Goal: Information Seeking & Learning: Learn about a topic

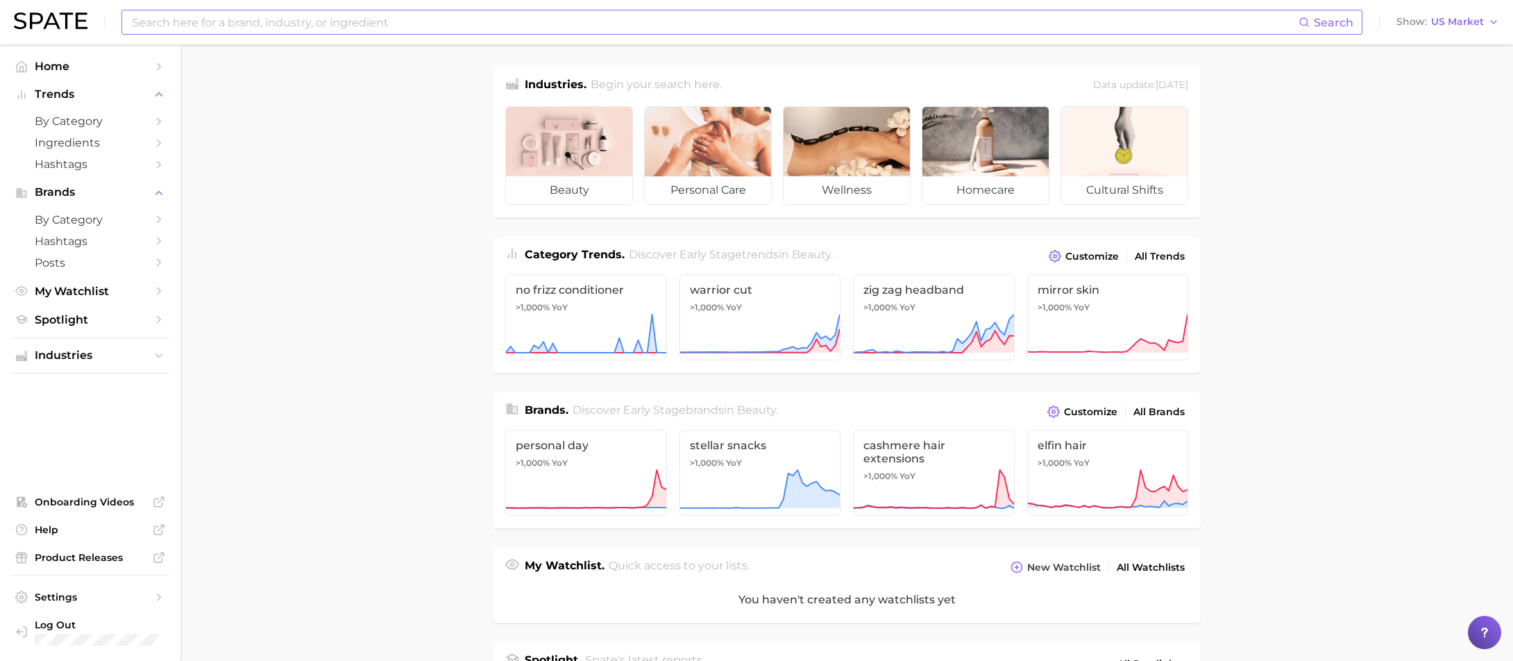
click at [419, 17] on input at bounding box center [714, 22] width 1168 height 24
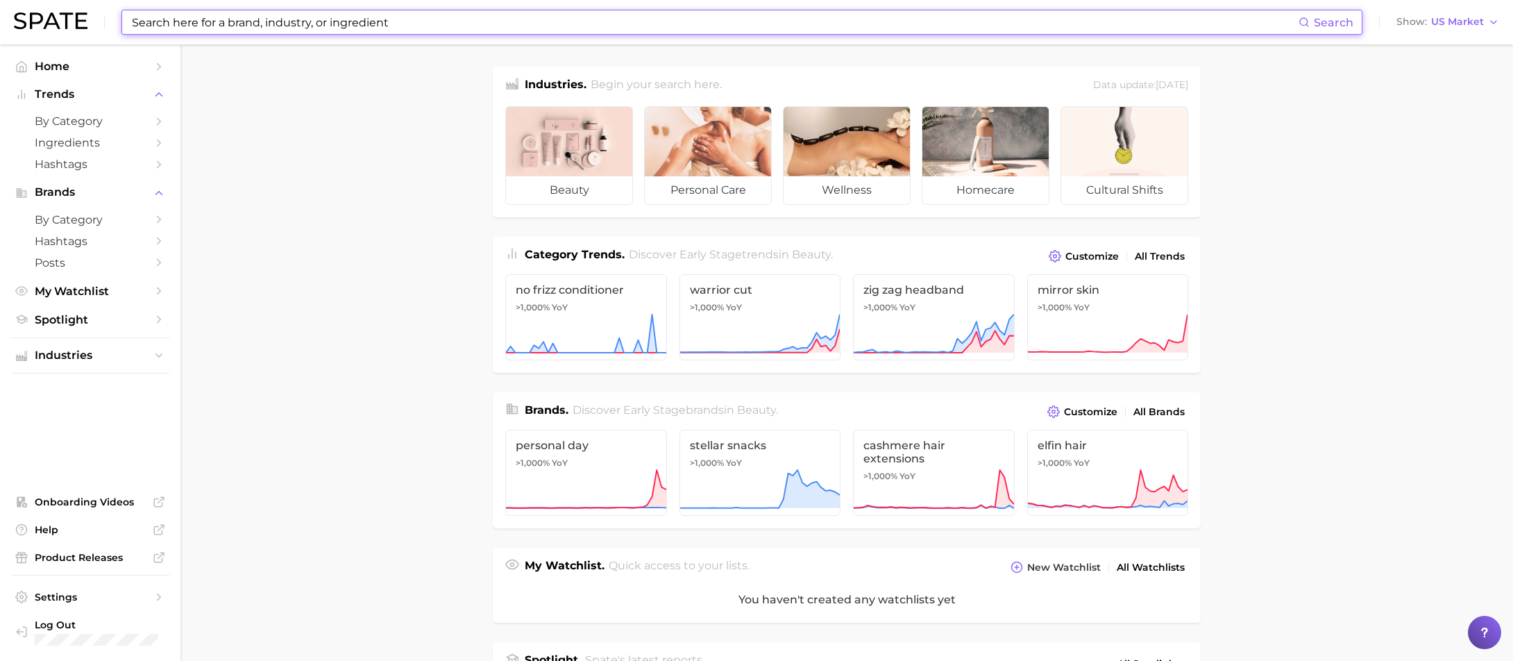
click at [419, 17] on input at bounding box center [714, 22] width 1168 height 24
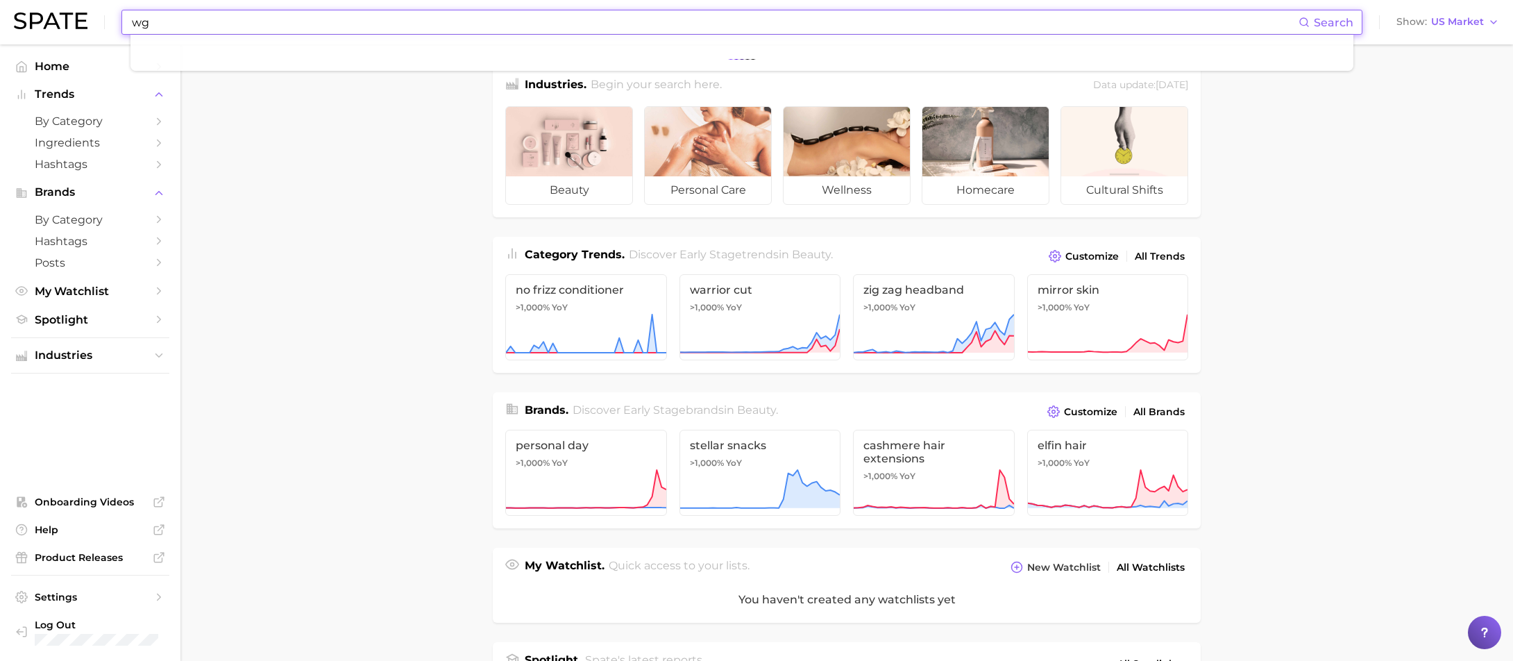
type input "w"
type input "glp-1"
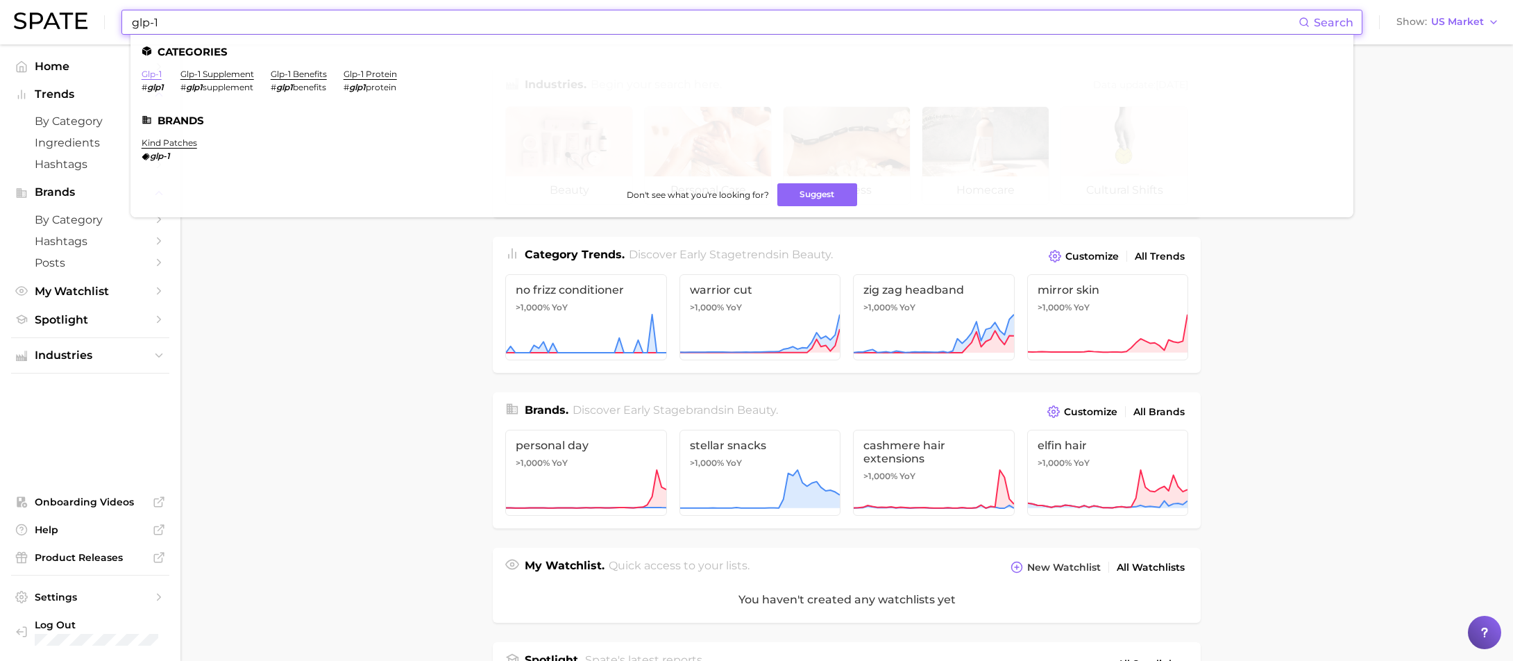
click at [147, 78] on link "glp-1" at bounding box center [152, 74] width 20 height 10
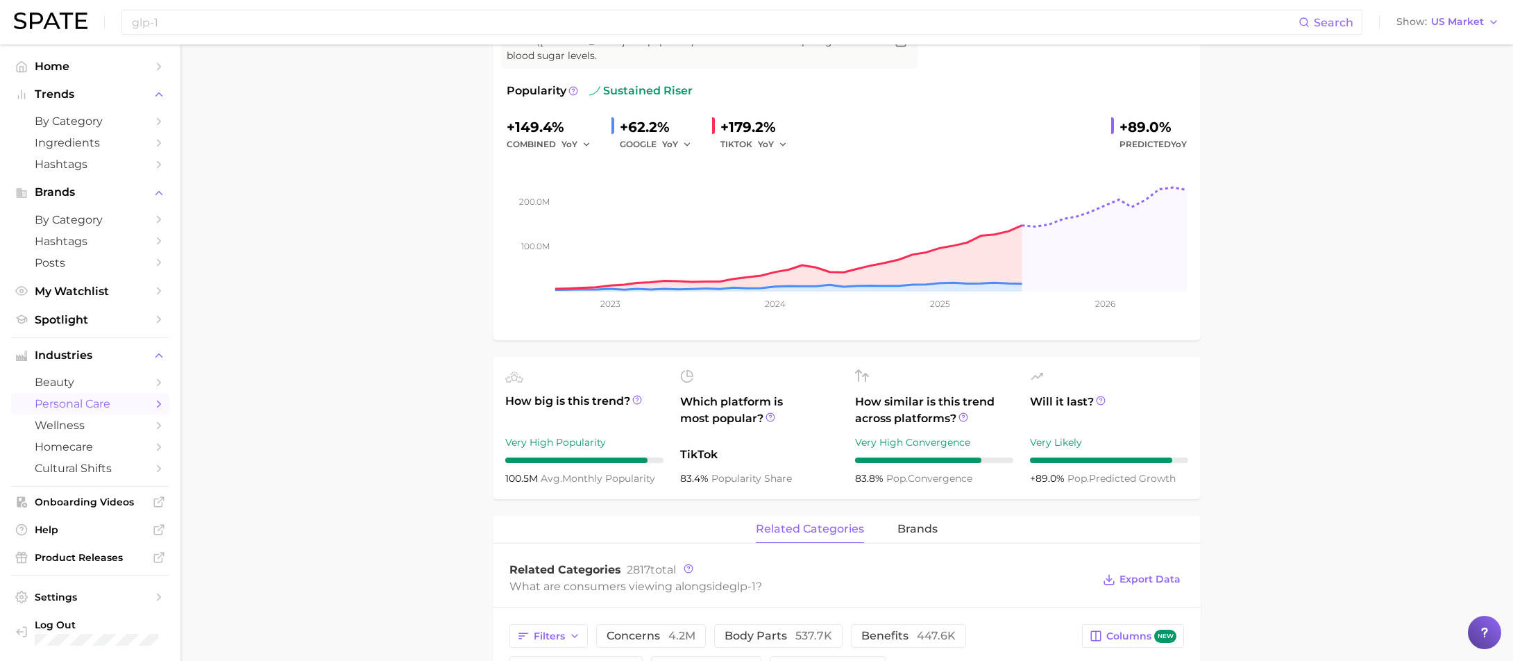
scroll to position [87, 0]
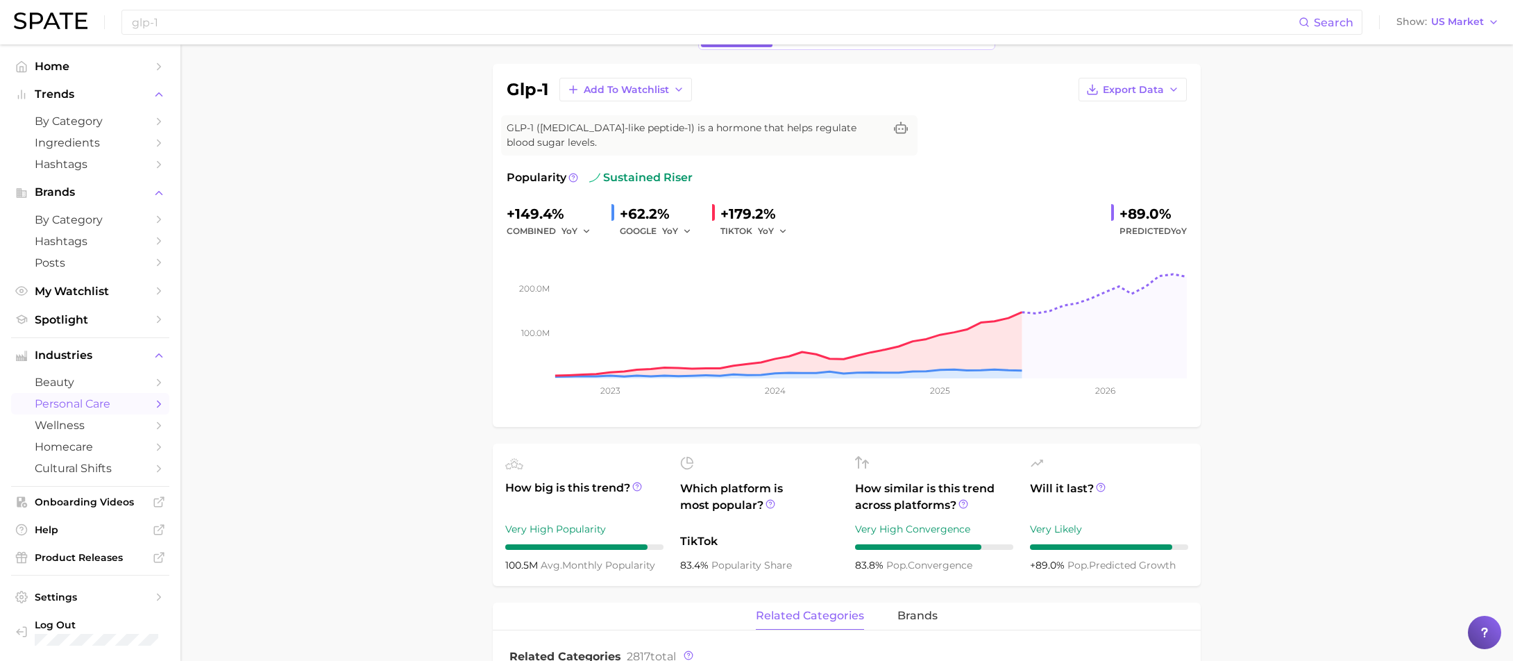
click at [984, 198] on div "Popularity sustained riser +149.4% combined YoY +62.2% GOOGLE YoY +179.2% TIKTO…" at bounding box center [847, 291] width 680 height 244
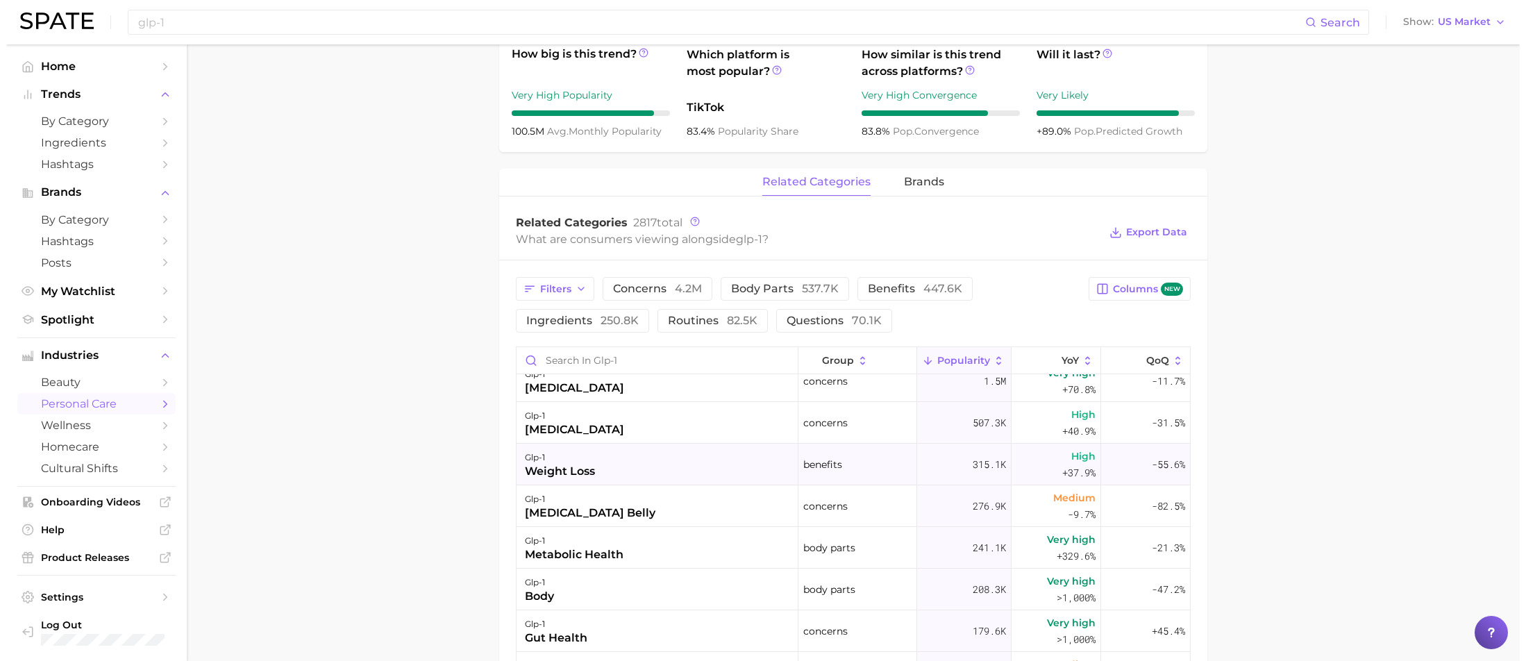
scroll to position [0, 0]
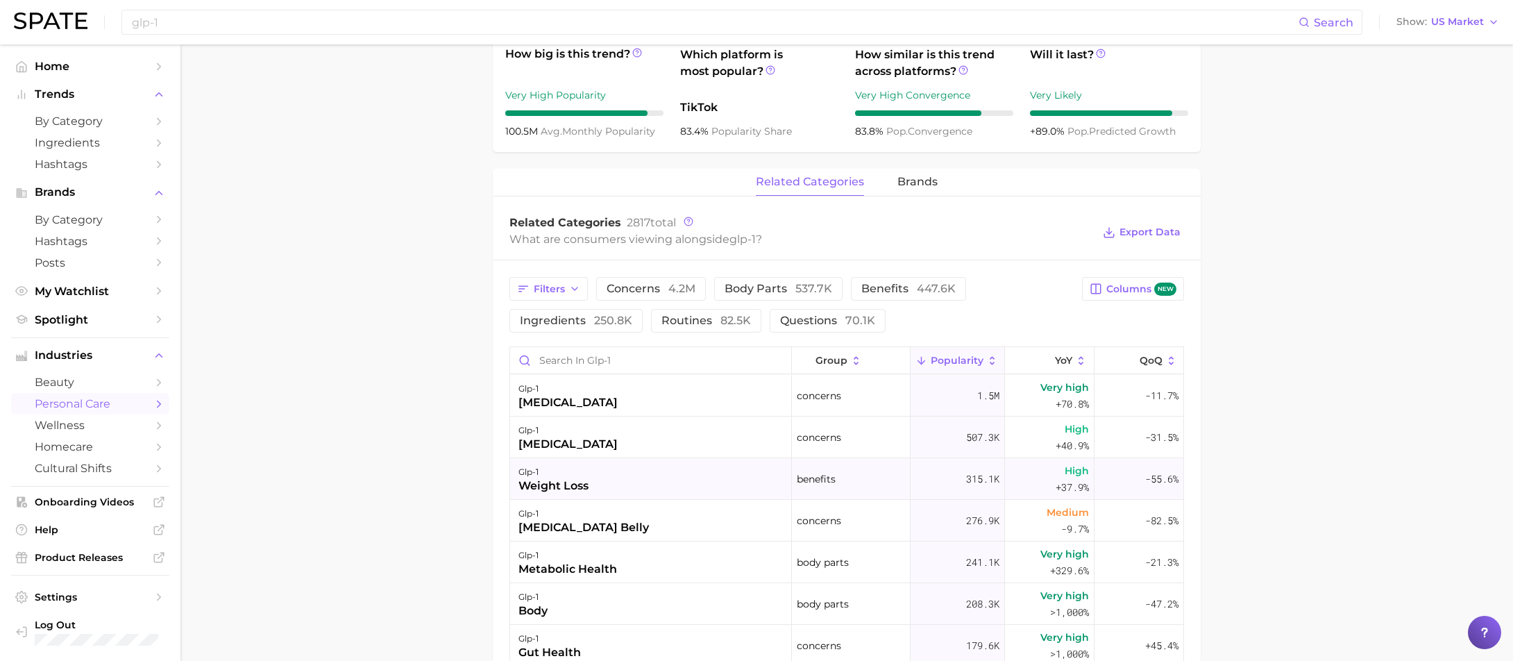
click at [970, 483] on span "315.1k" at bounding box center [982, 479] width 33 height 17
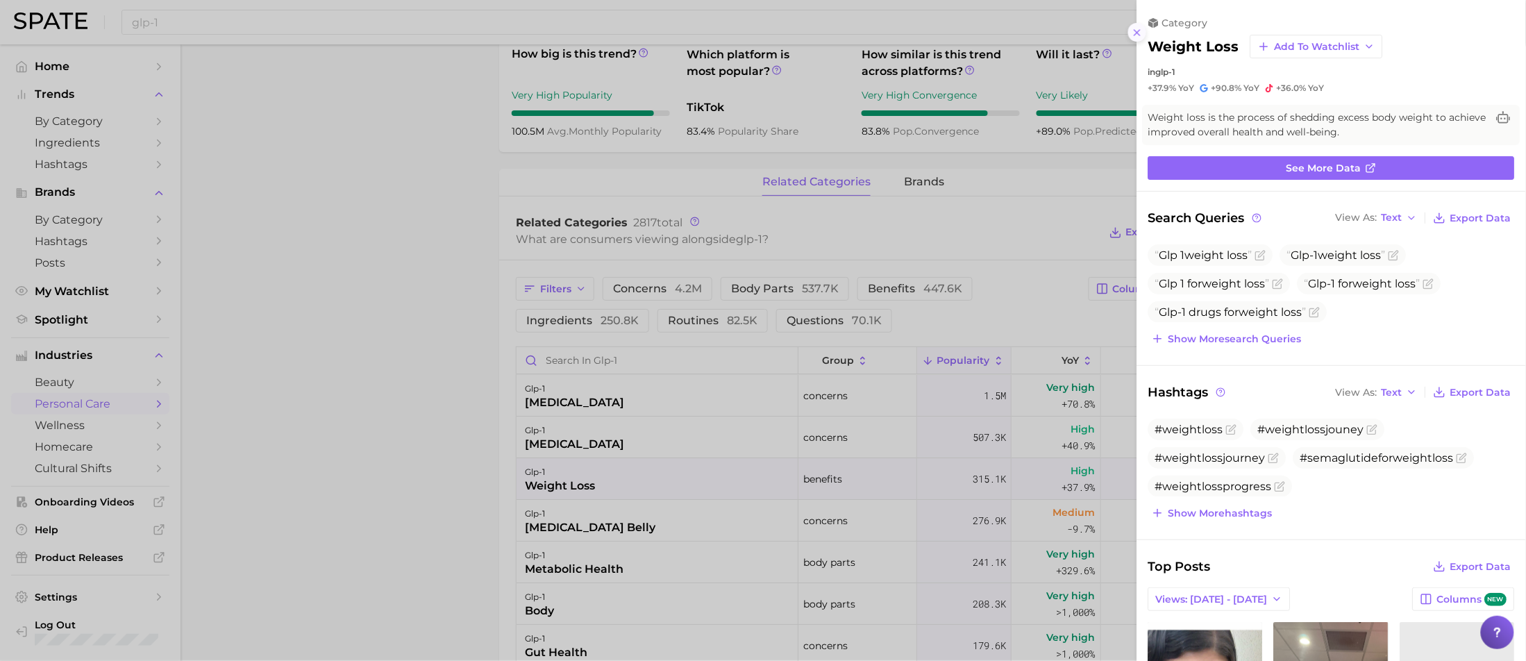
click at [1131, 28] on icon at bounding box center [1136, 32] width 11 height 11
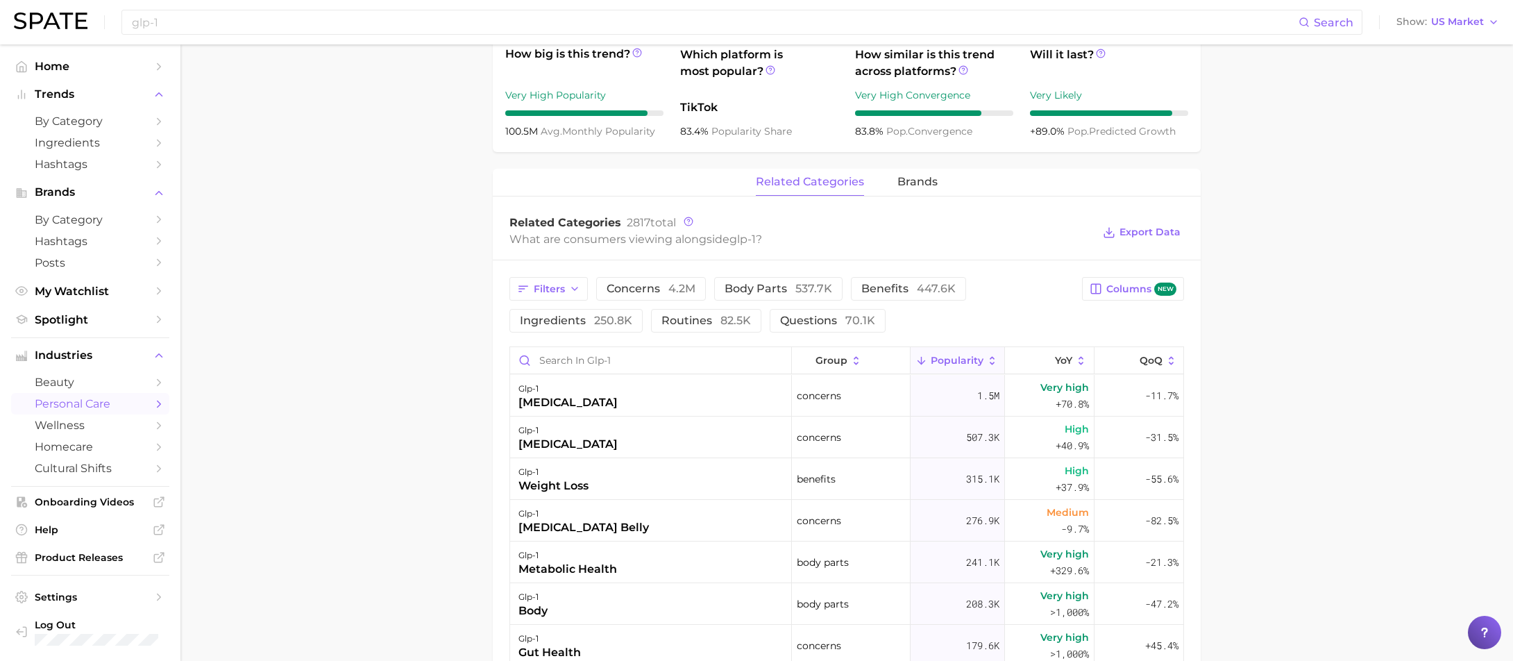
click at [952, 357] on span "Popularity" at bounding box center [957, 360] width 53 height 11
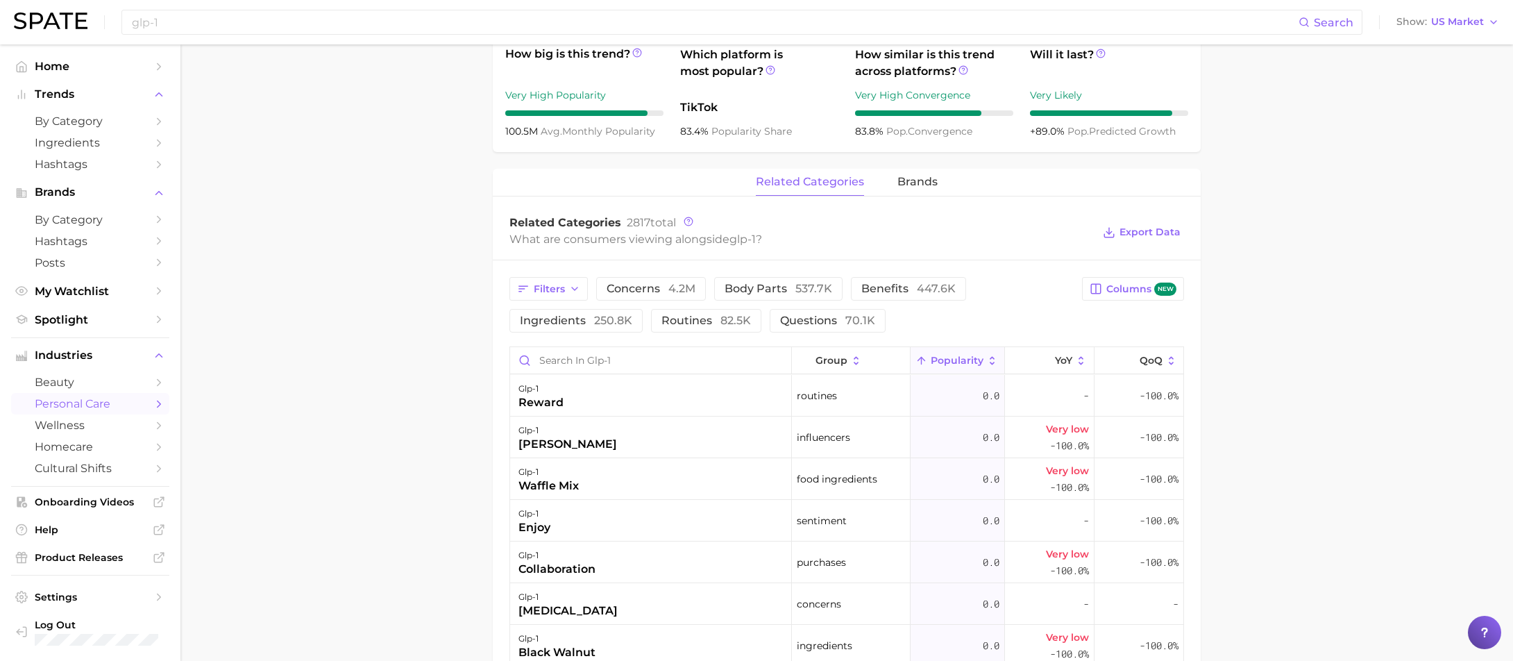
click at [944, 355] on button "Popularity" at bounding box center [958, 360] width 94 height 27
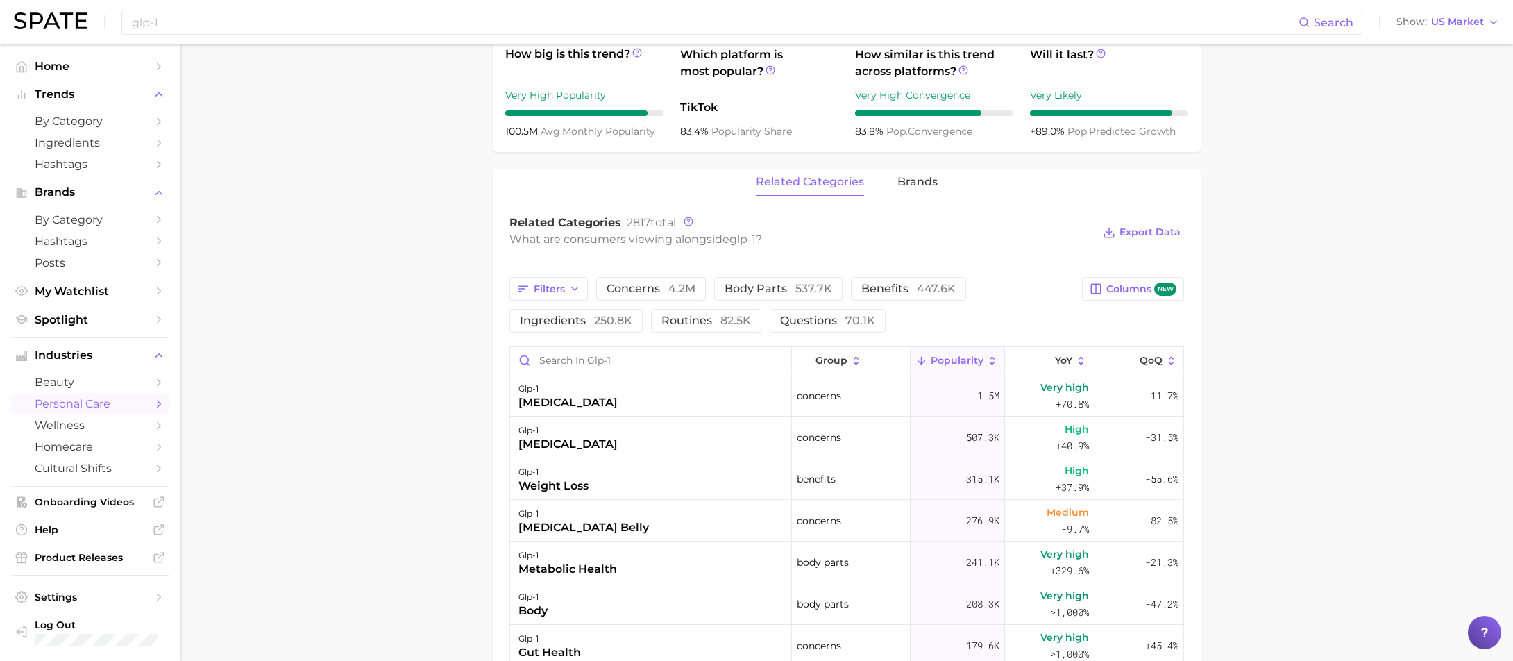
click at [1310, 333] on main "1. health care 2. [MEDICAL_DATA] 3. [MEDICAL_DATA] 4. glp-1 Overview Google Tik…" at bounding box center [846, 308] width 1333 height 1569
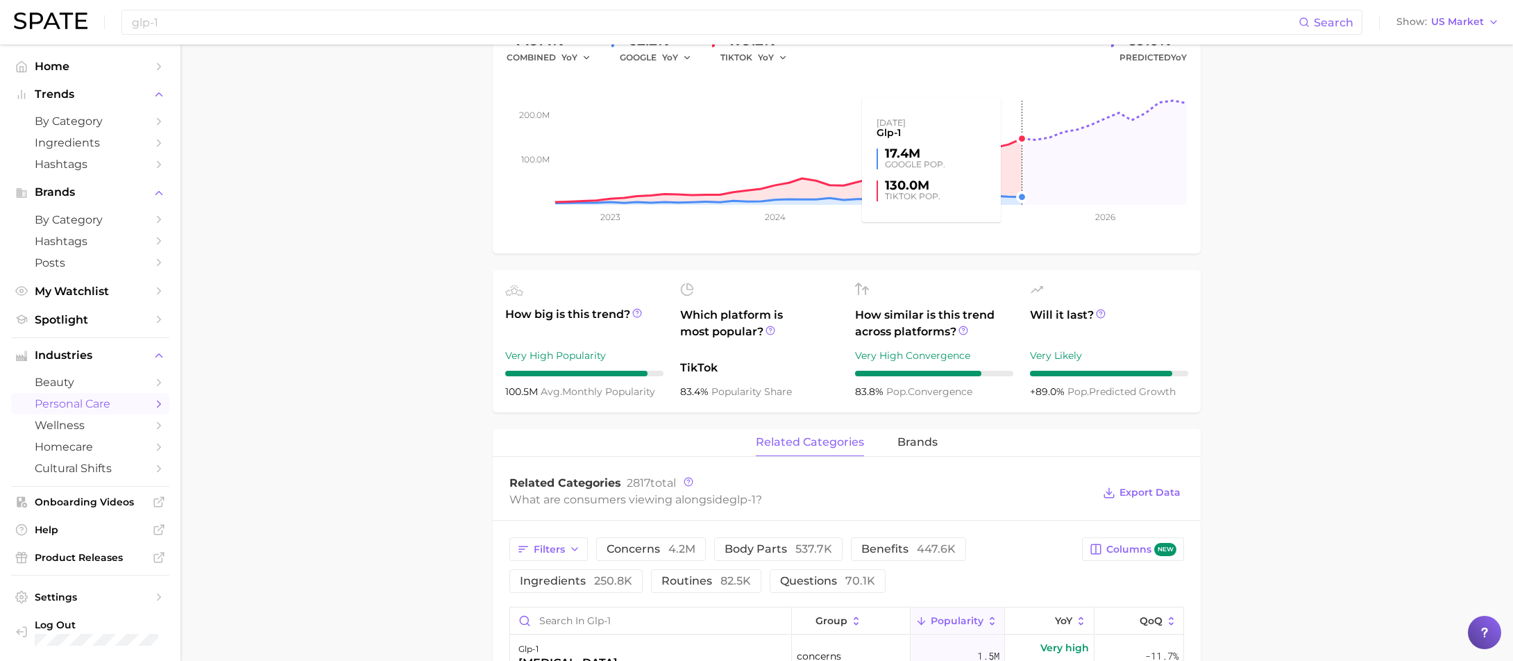
scroll to position [174, 0]
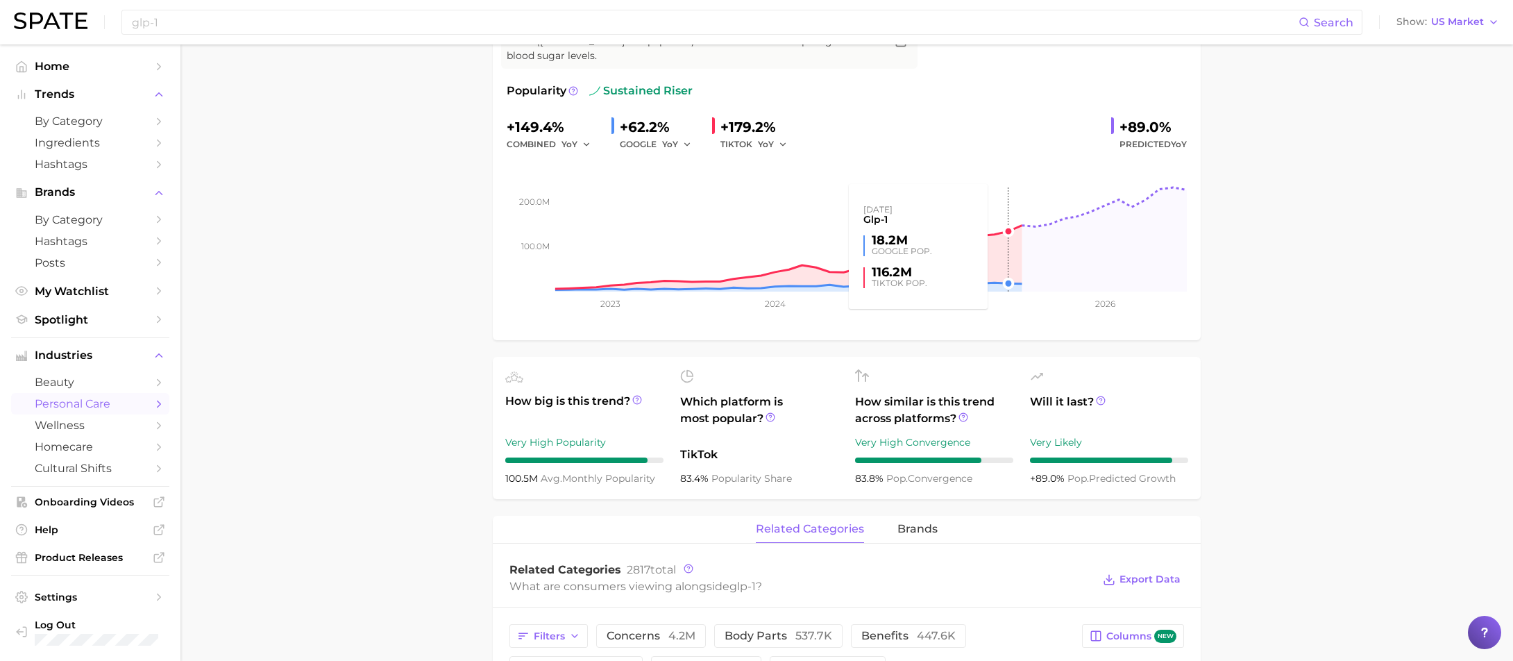
click at [997, 230] on rect at bounding box center [847, 222] width 680 height 139
click at [1005, 235] on rect at bounding box center [847, 222] width 680 height 139
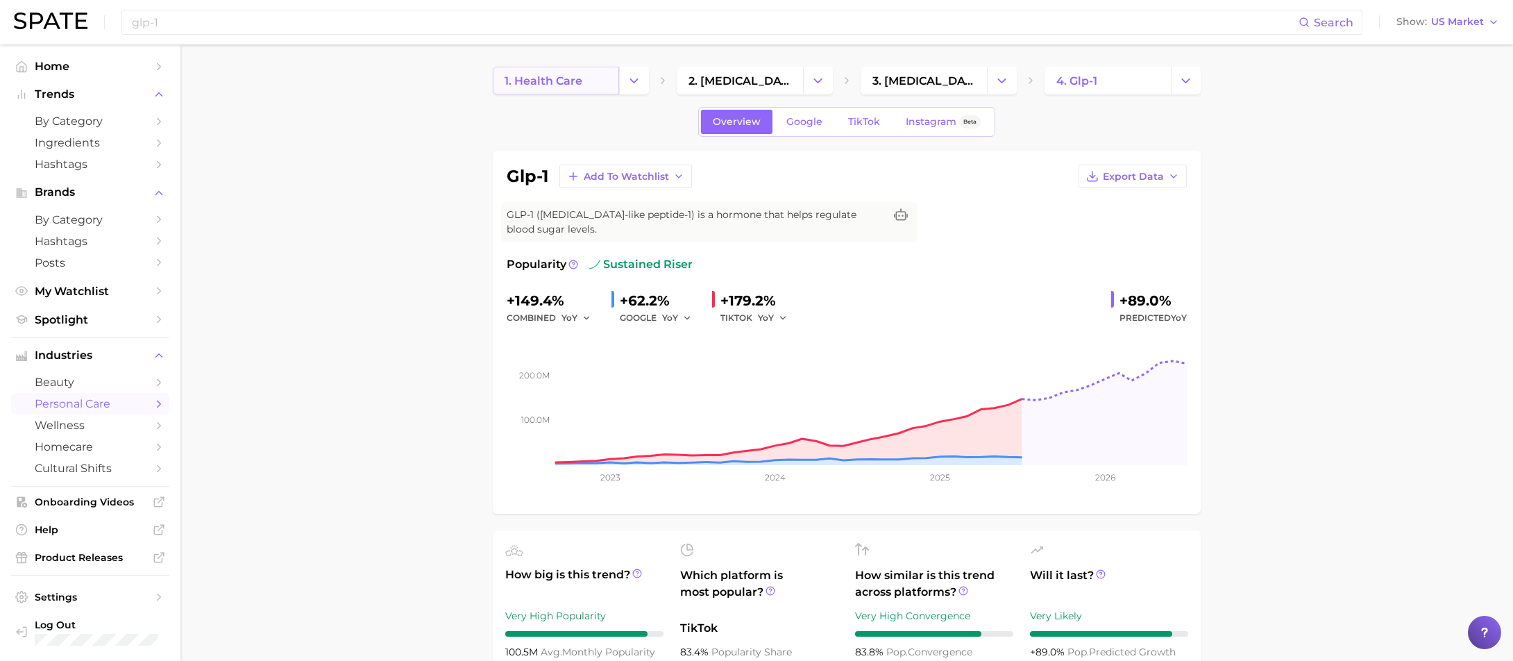
click at [568, 77] on span "1. health care" at bounding box center [544, 80] width 78 height 13
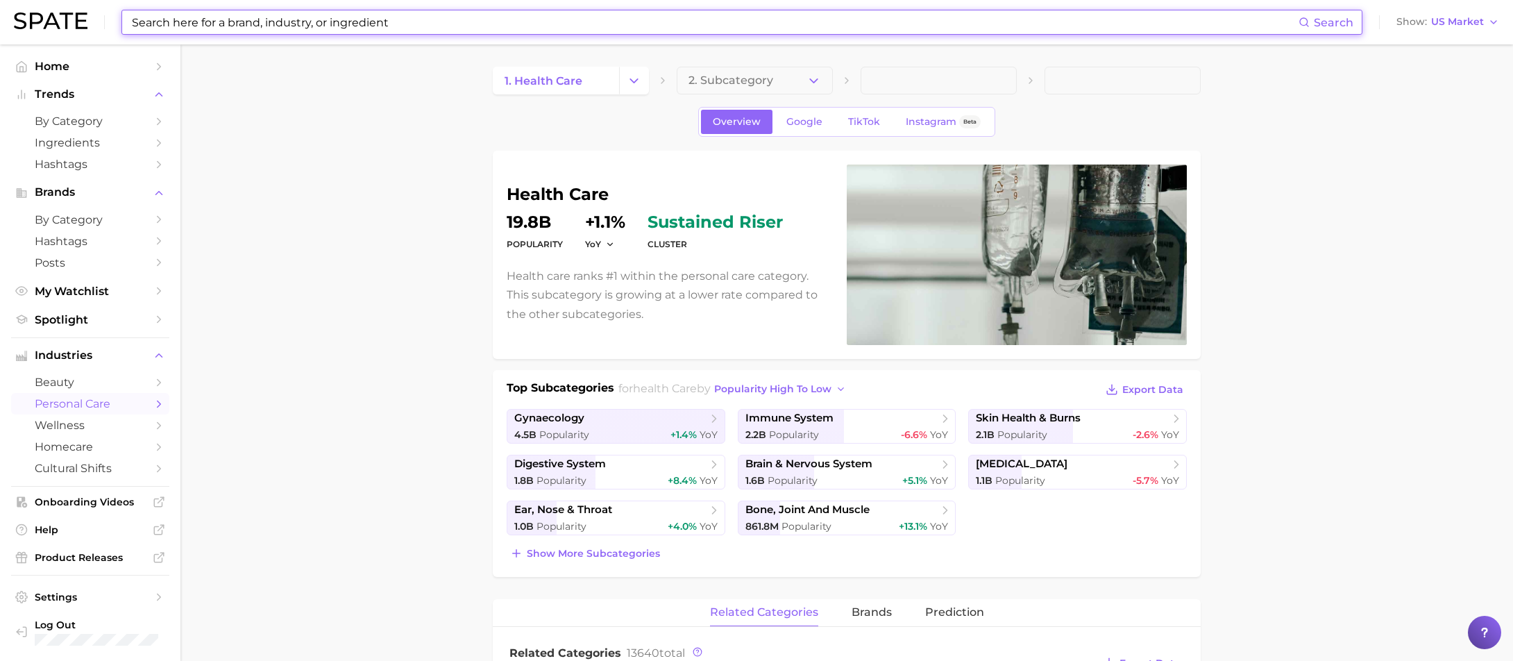
click at [389, 26] on input at bounding box center [714, 22] width 1168 height 24
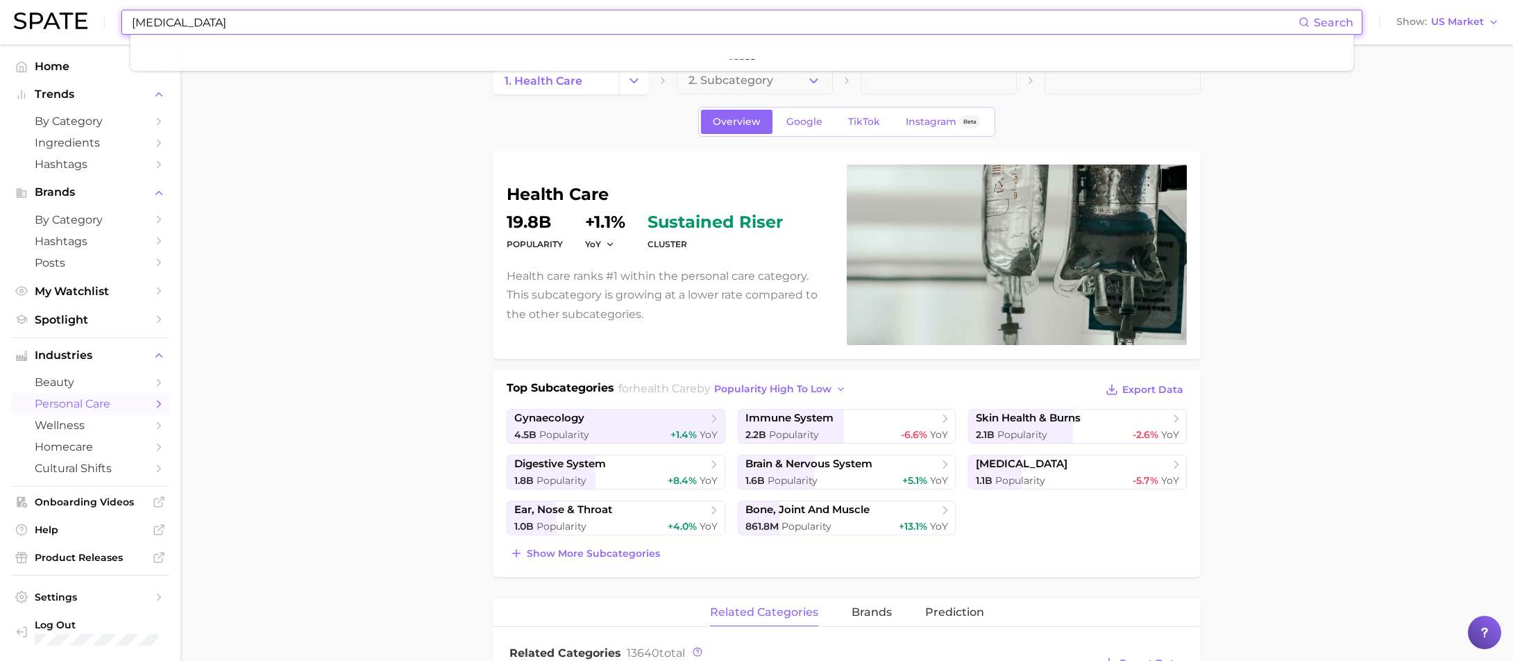
type input "[MEDICAL_DATA]"
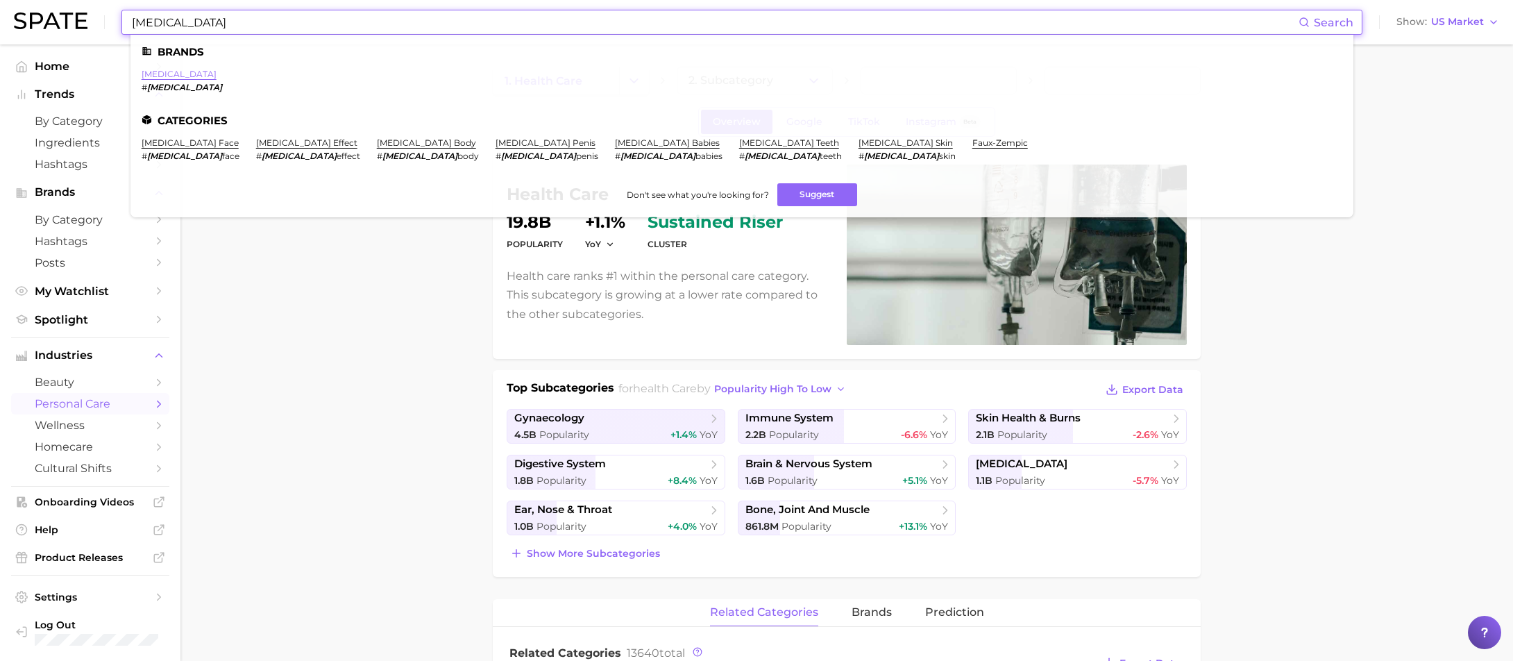
click at [162, 75] on link "[MEDICAL_DATA]" at bounding box center [179, 74] width 75 height 10
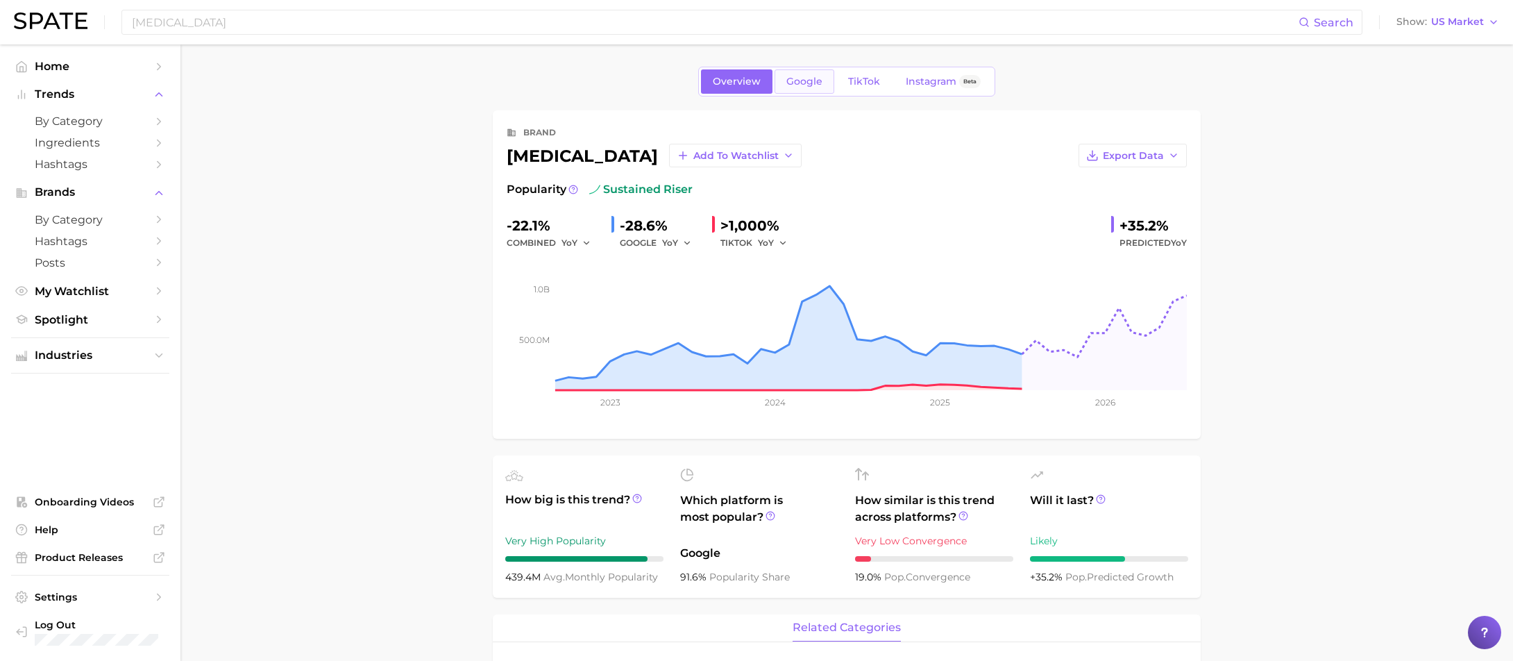
click at [806, 76] on span "Google" at bounding box center [804, 82] width 36 height 12
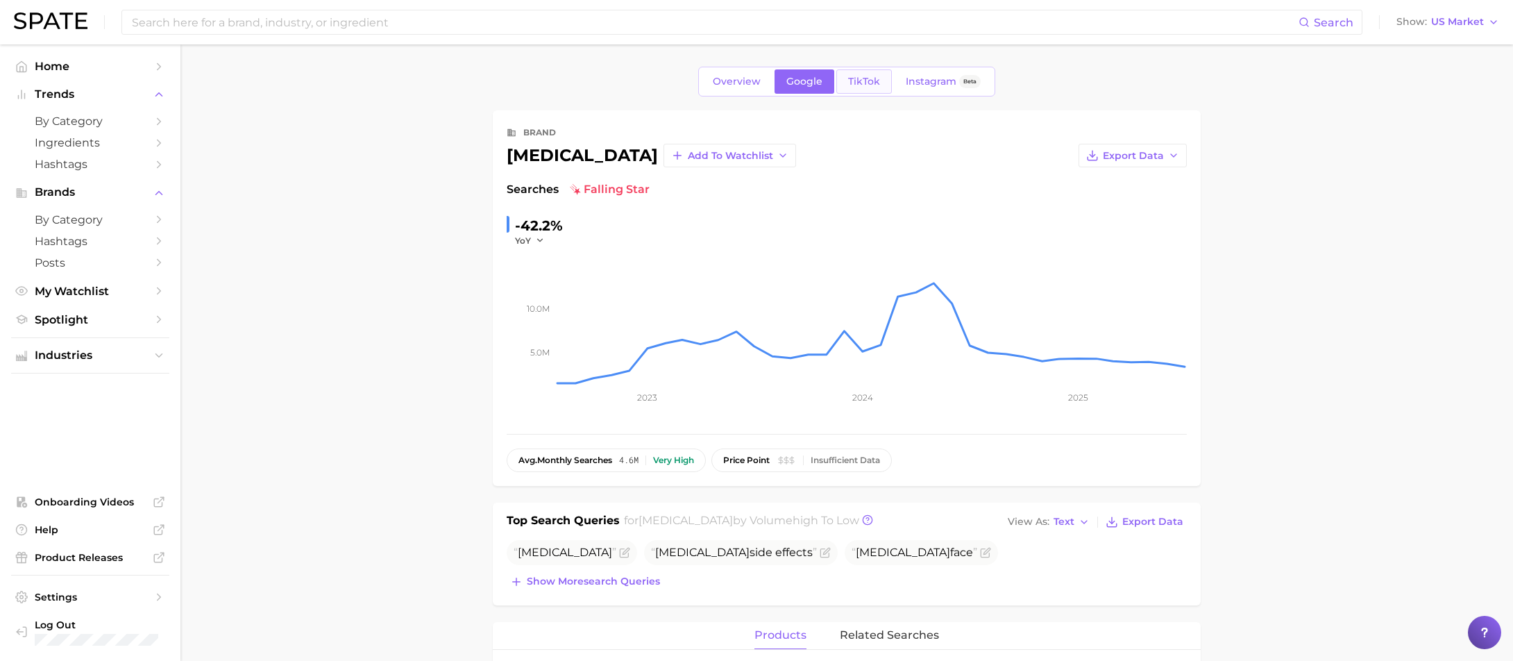
click at [861, 92] on link "TikTok" at bounding box center [864, 81] width 56 height 24
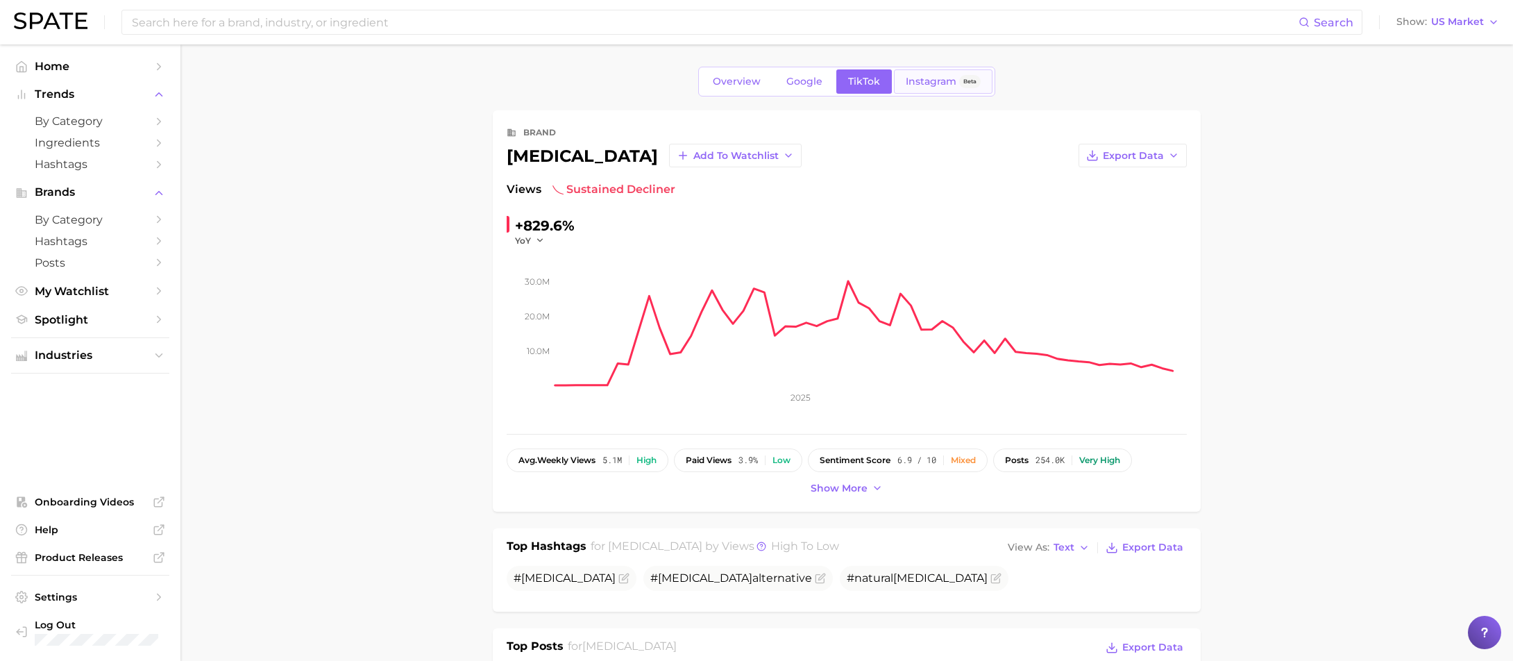
click at [945, 90] on link "Instagram Beta" at bounding box center [943, 81] width 99 height 24
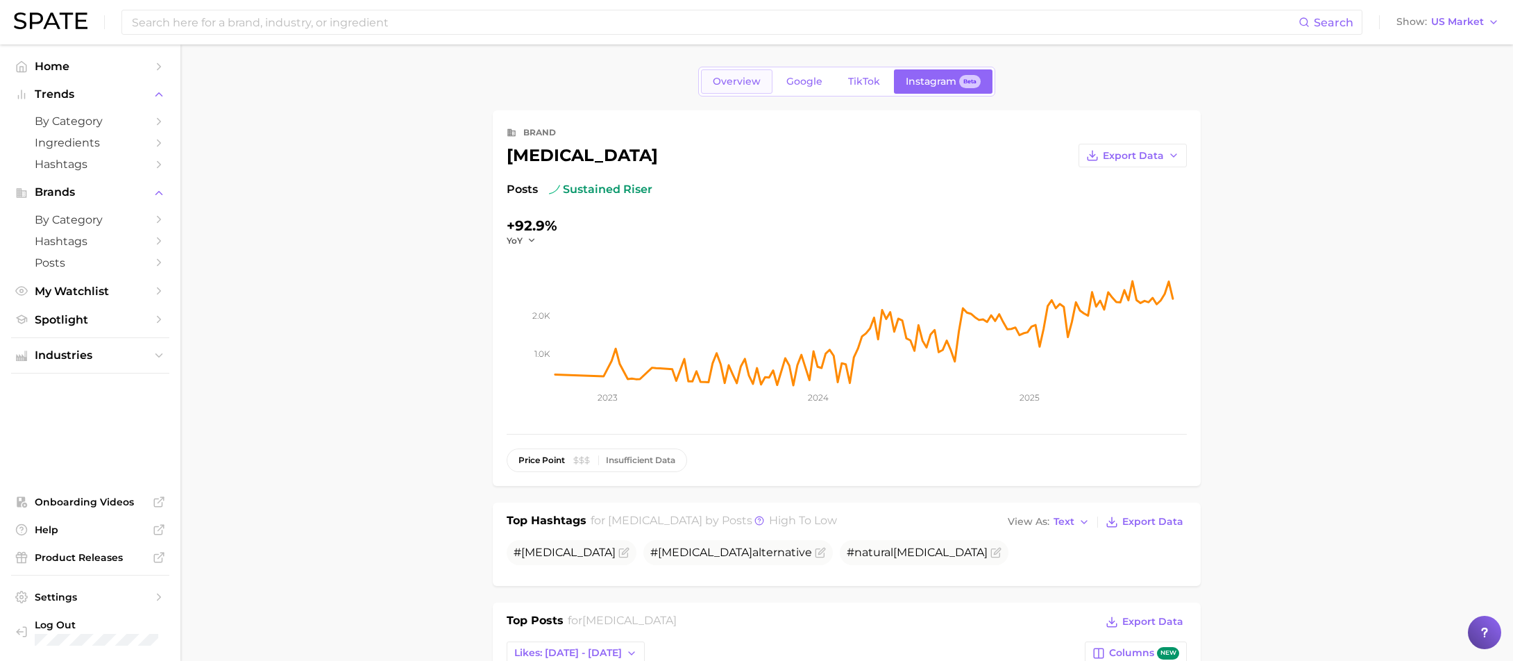
click at [737, 85] on span "Overview" at bounding box center [737, 82] width 48 height 12
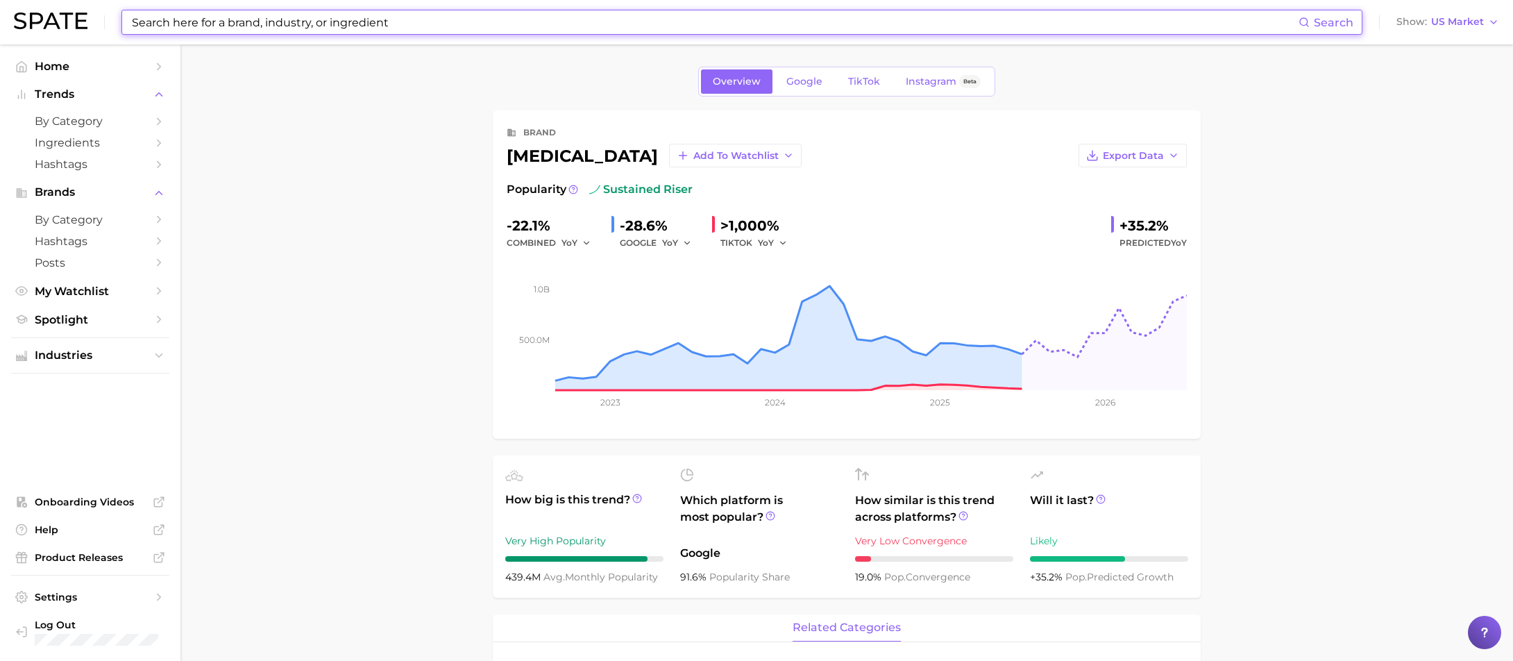
click at [272, 19] on input at bounding box center [714, 22] width 1168 height 24
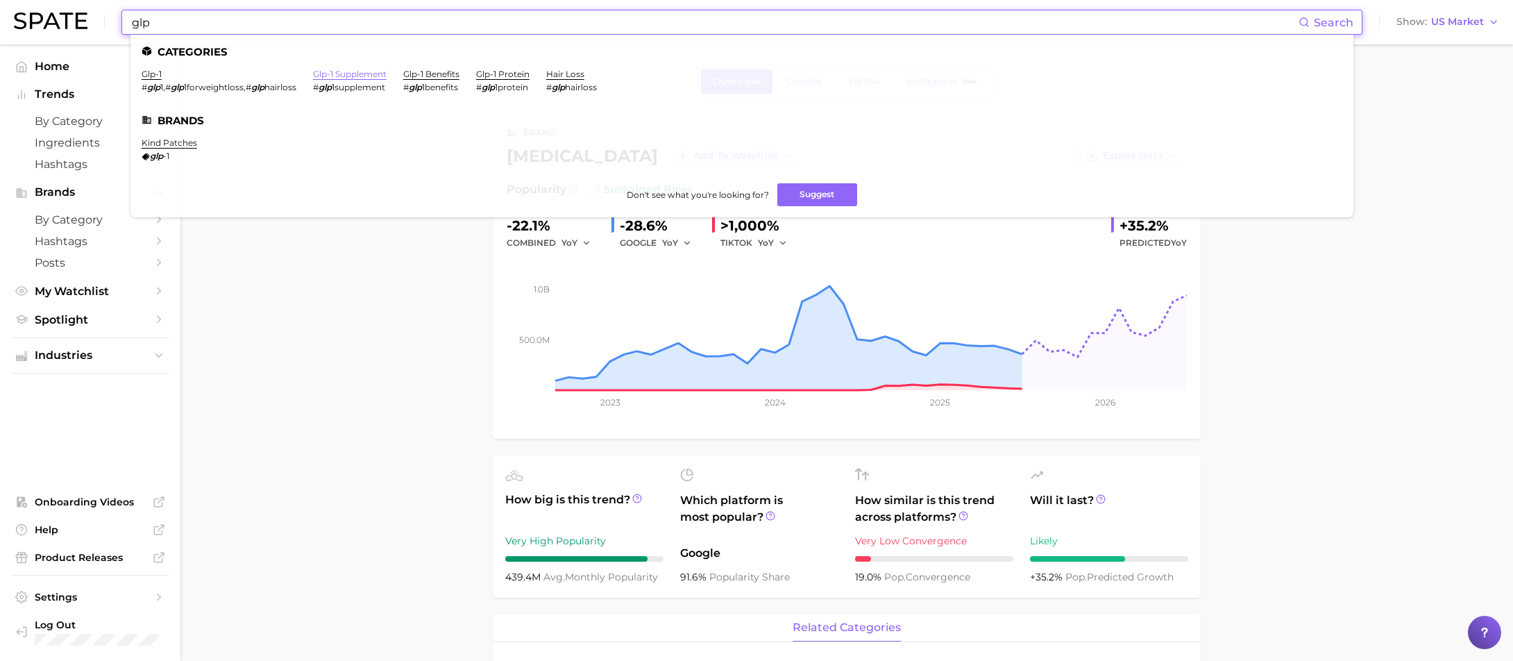
type input "glp"
click at [355, 78] on link "glp-1 supplement" at bounding box center [350, 74] width 74 height 10
